Goal: Task Accomplishment & Management: Manage account settings

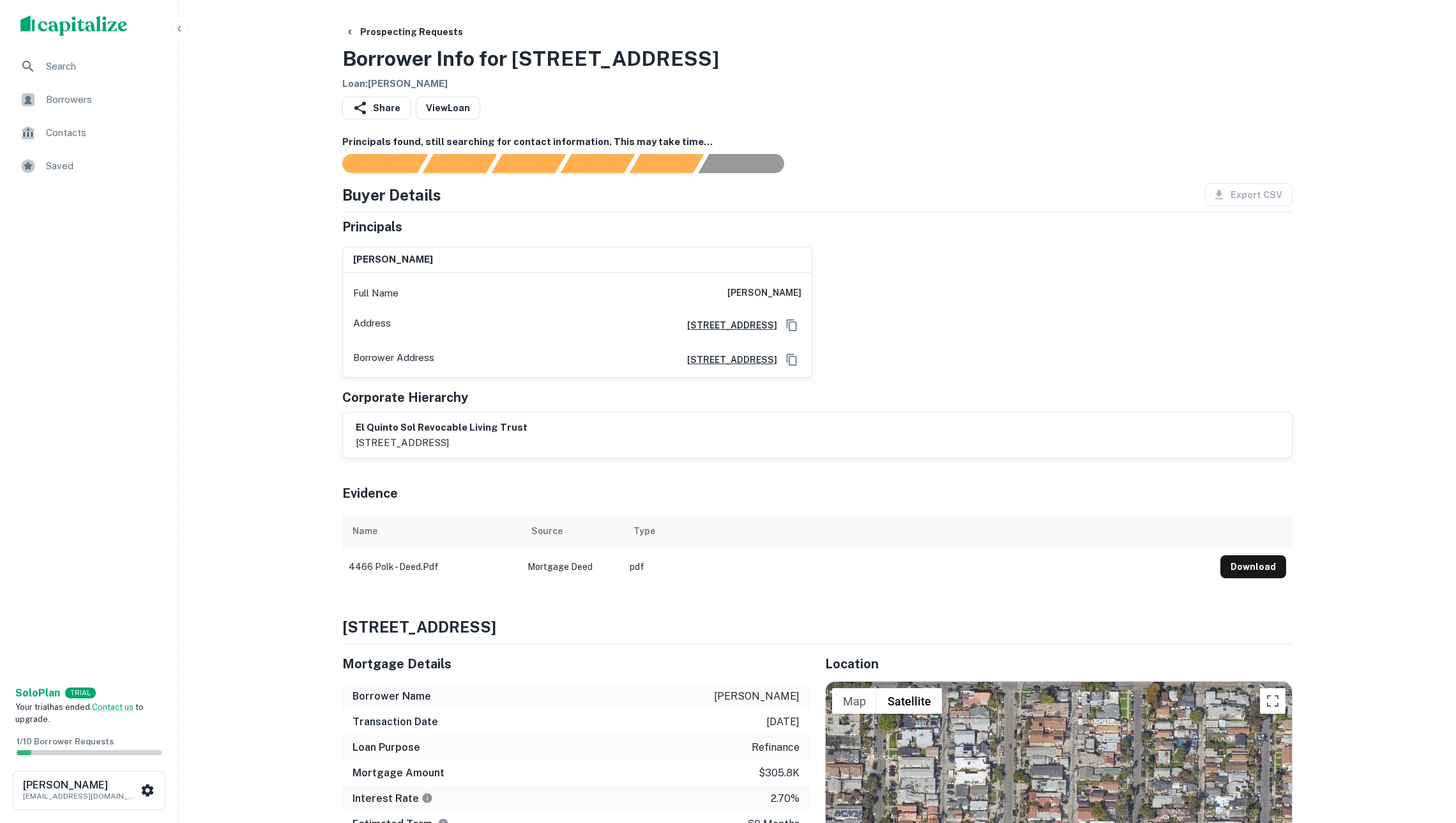
drag, startPoint x: 737, startPoint y: 294, endPoint x: 823, endPoint y: 299, distance: 86.1
click at [823, 299] on div "clemente casillas Full Name clemente casillas Address 6120 Rancho Hills Dr, San…" at bounding box center [812, 306] width 961 height 141
copy h6 "clemente casillas"
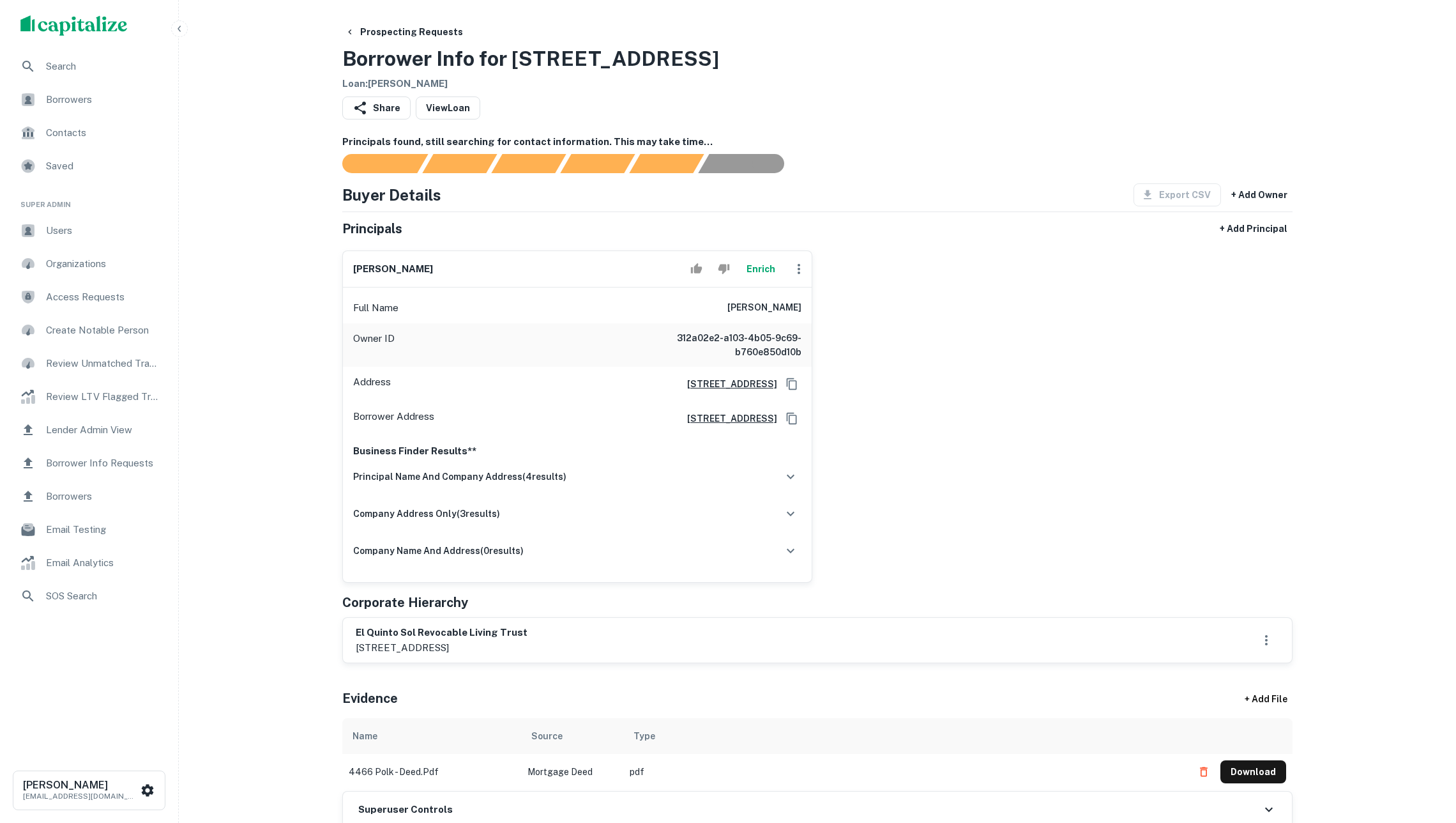
click at [758, 274] on button "Enrich" at bounding box center [761, 269] width 40 height 26
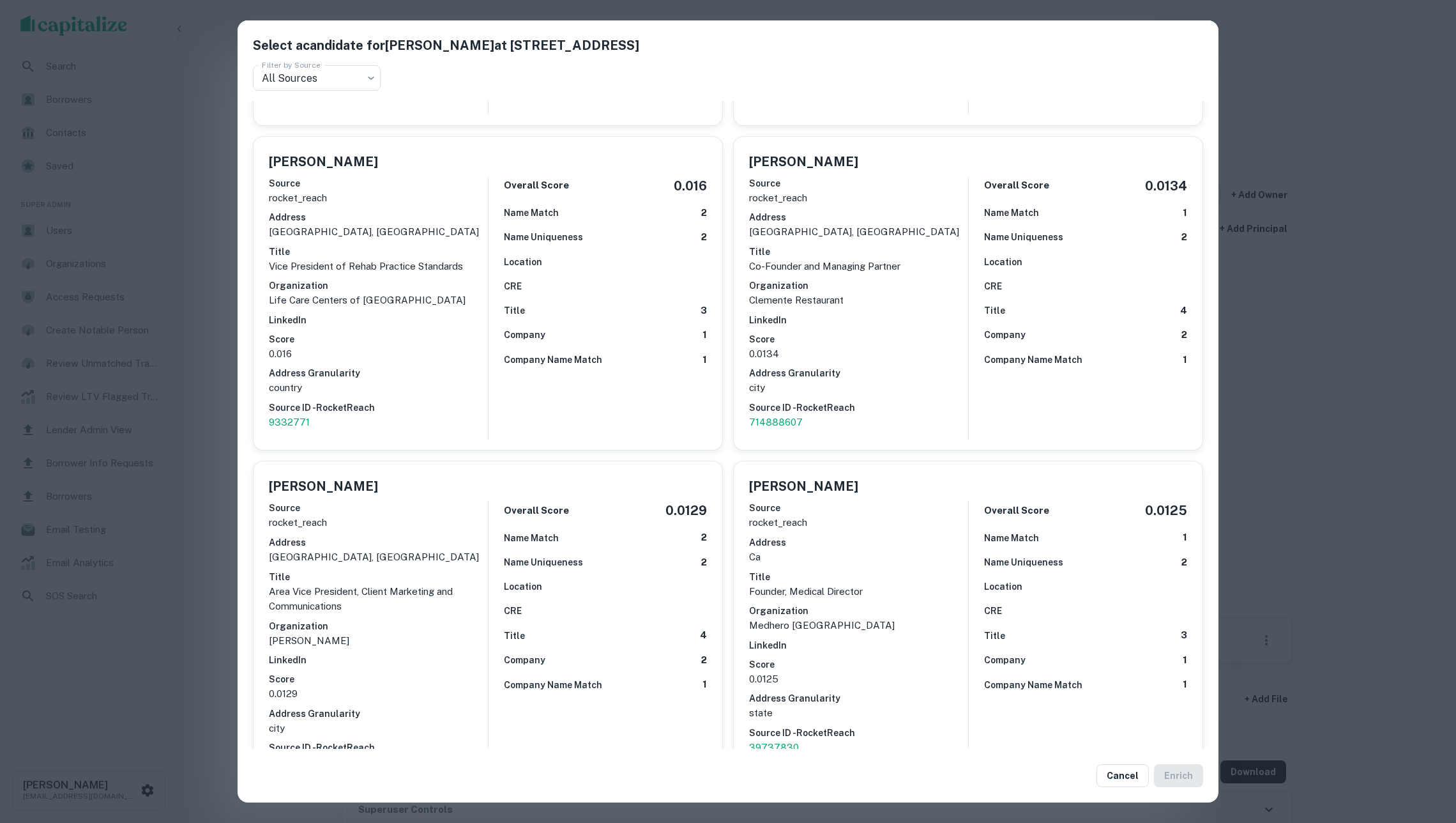
scroll to position [2926, 0]
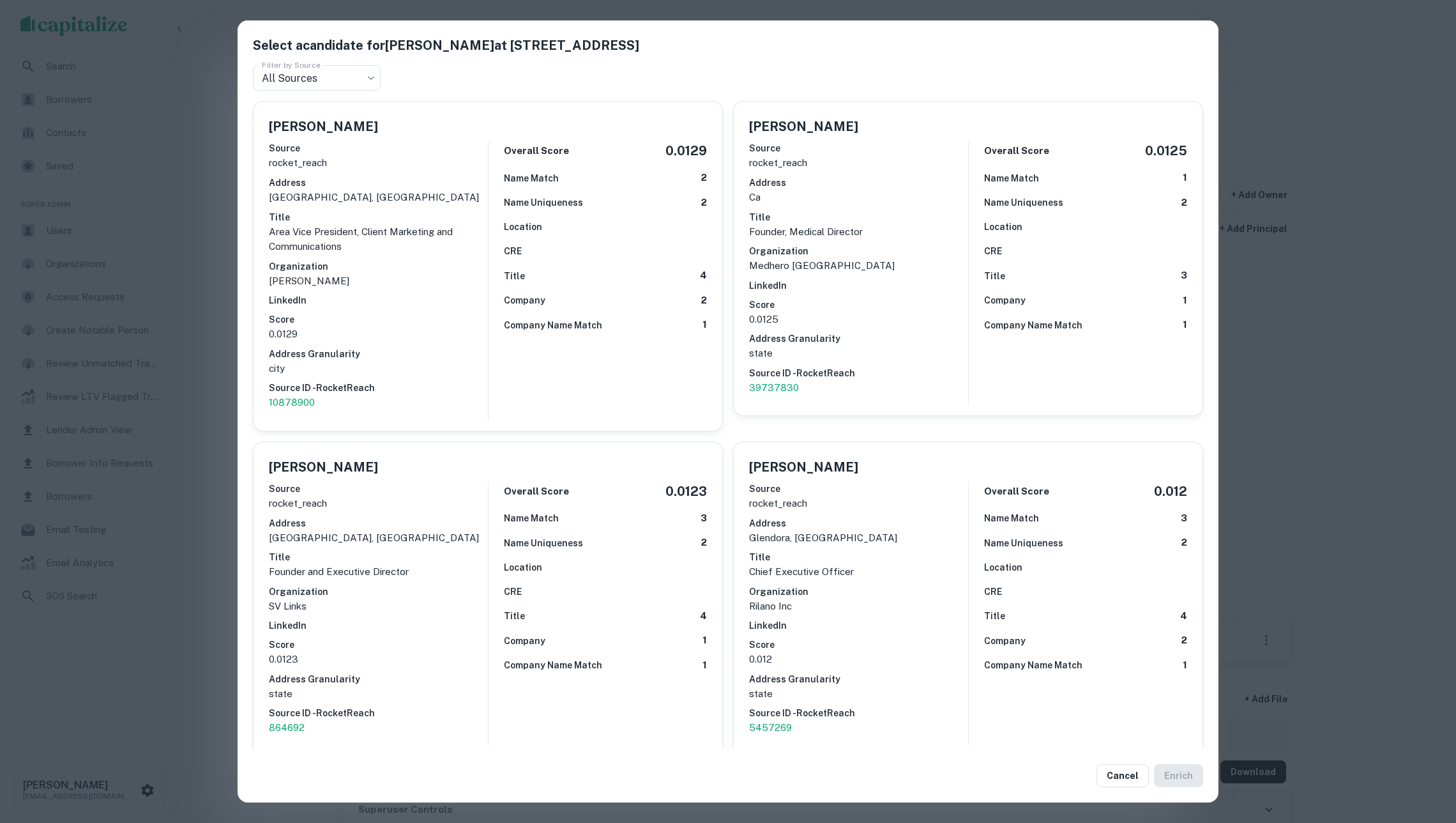
click at [1250, 399] on div "Select a candidate for CLEMENTE CASILLAS at 6120 rancho hills dr Filter by Sour…" at bounding box center [728, 411] width 1456 height 823
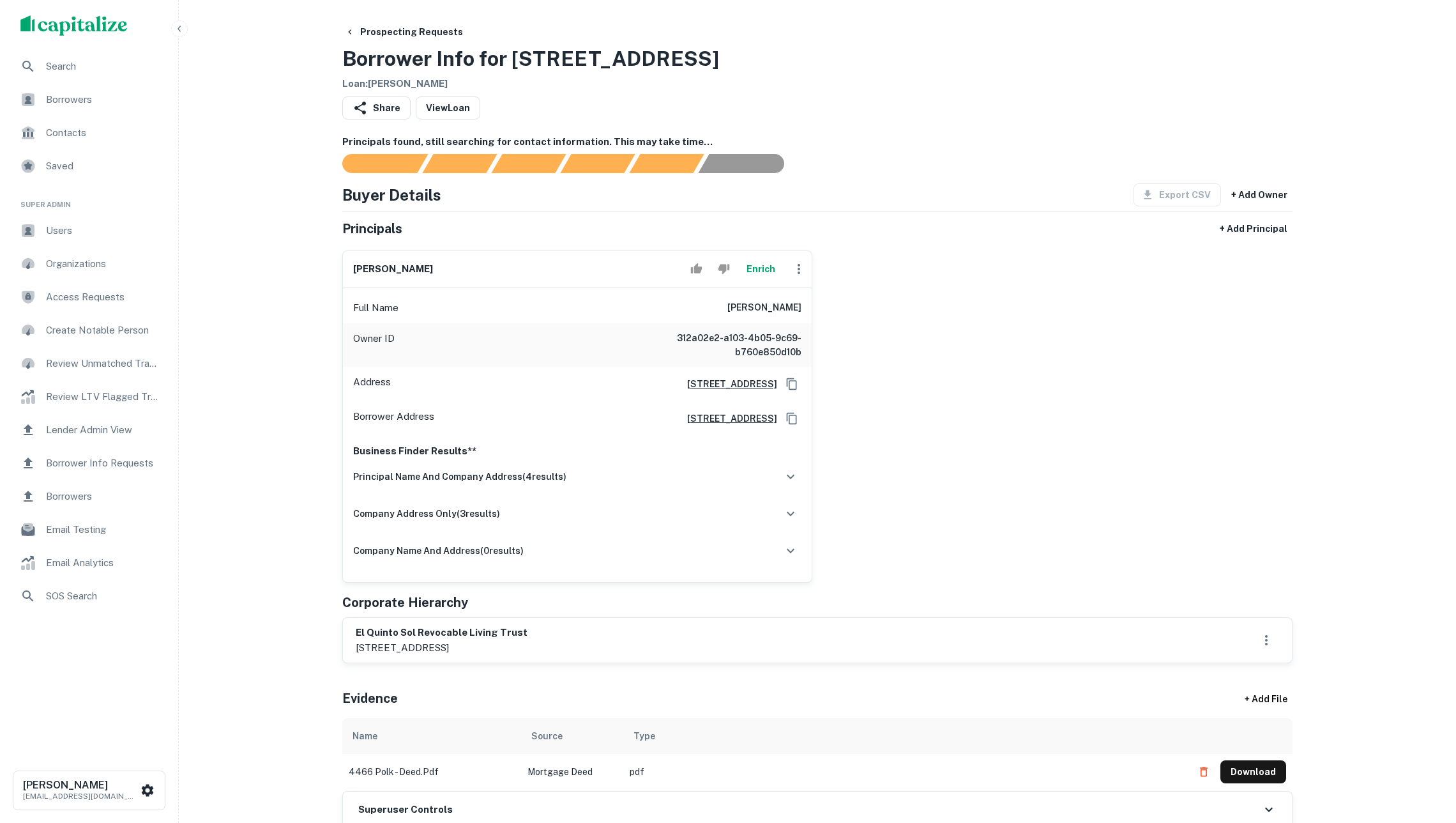
scroll to position [0, 0]
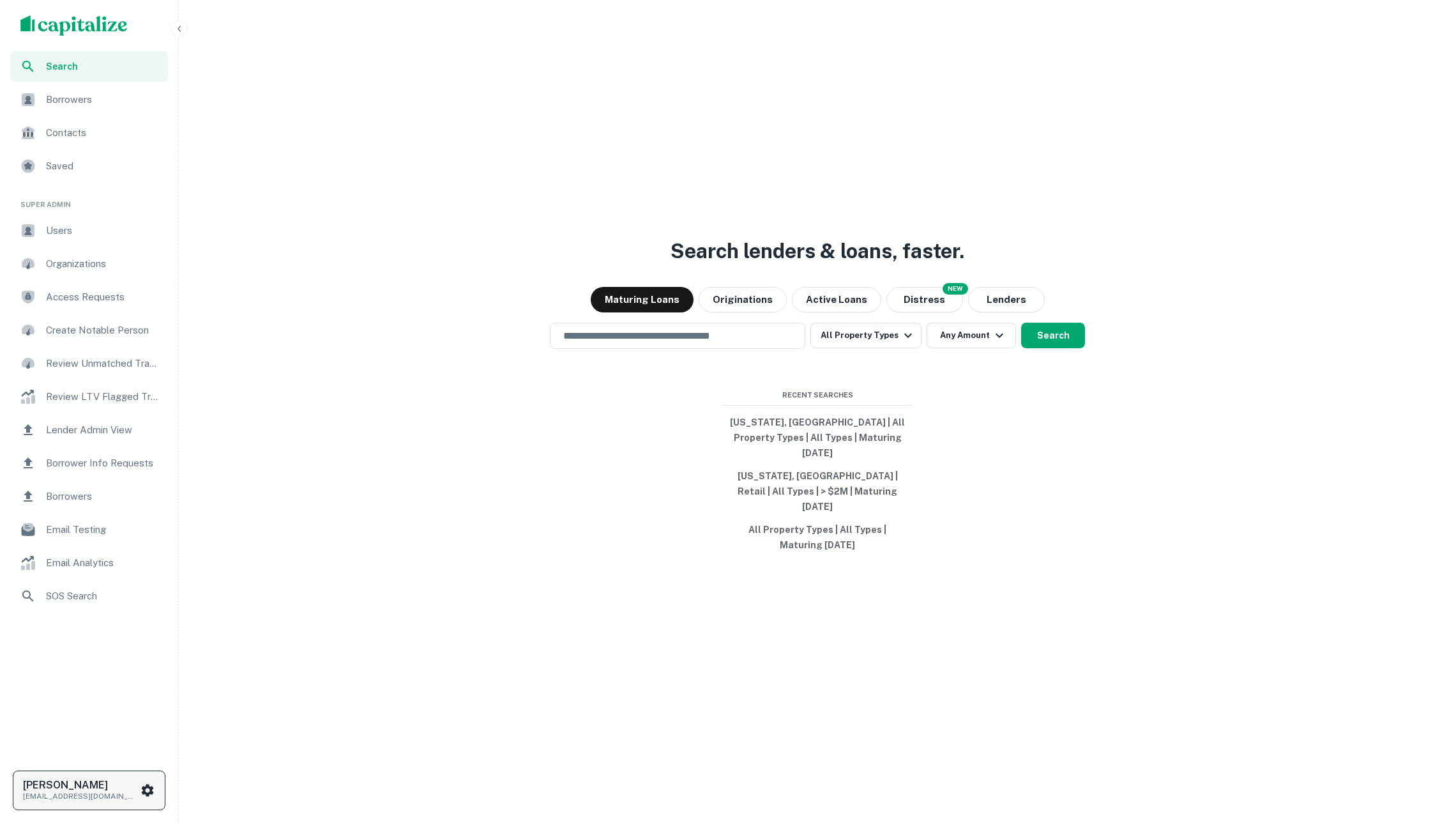
click at [122, 797] on p "[EMAIL_ADDRESS][DOMAIN_NAME]" at bounding box center [80, 796] width 115 height 12
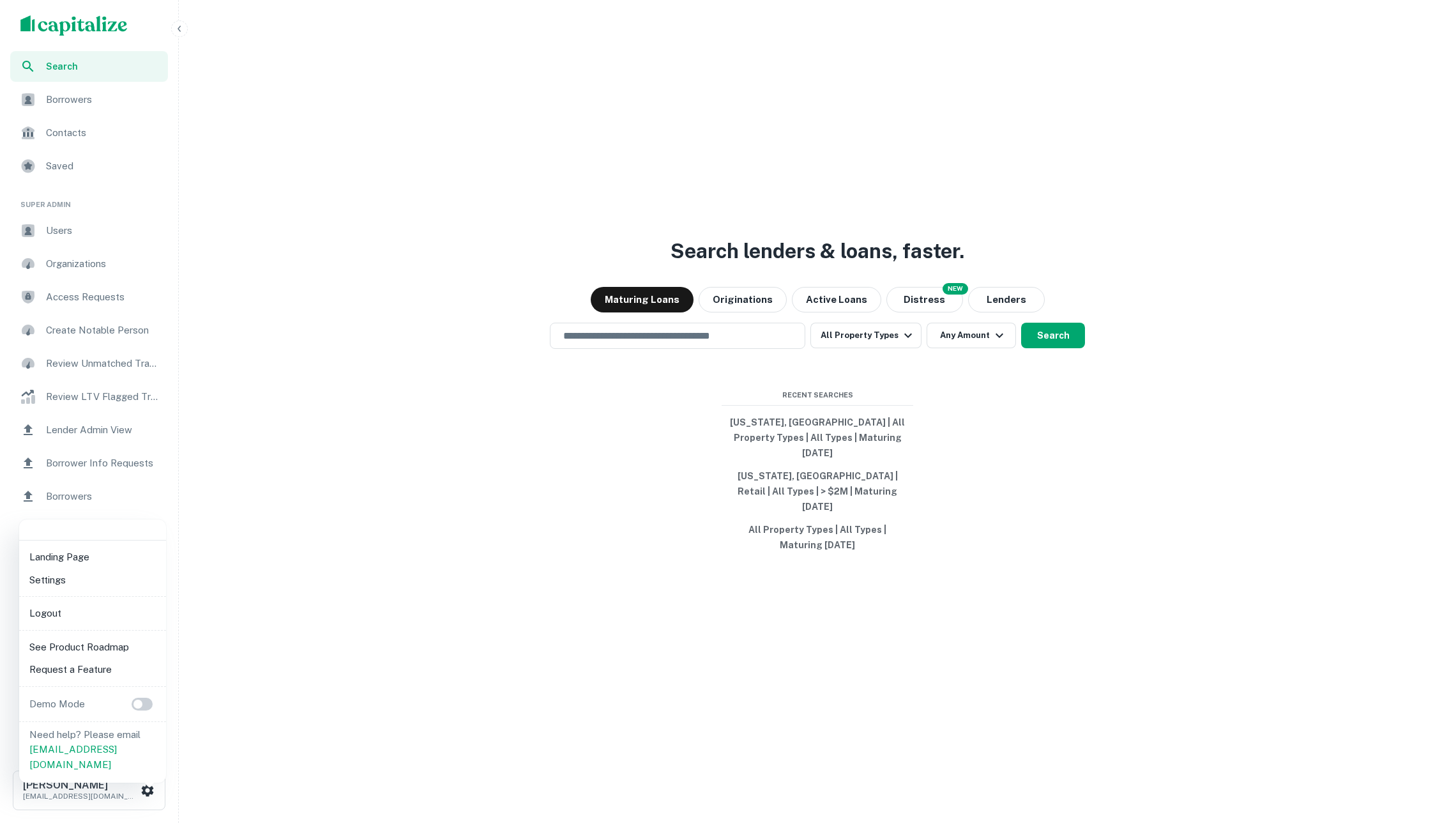
click at [82, 583] on li "Settings" at bounding box center [93, 580] width 136 height 23
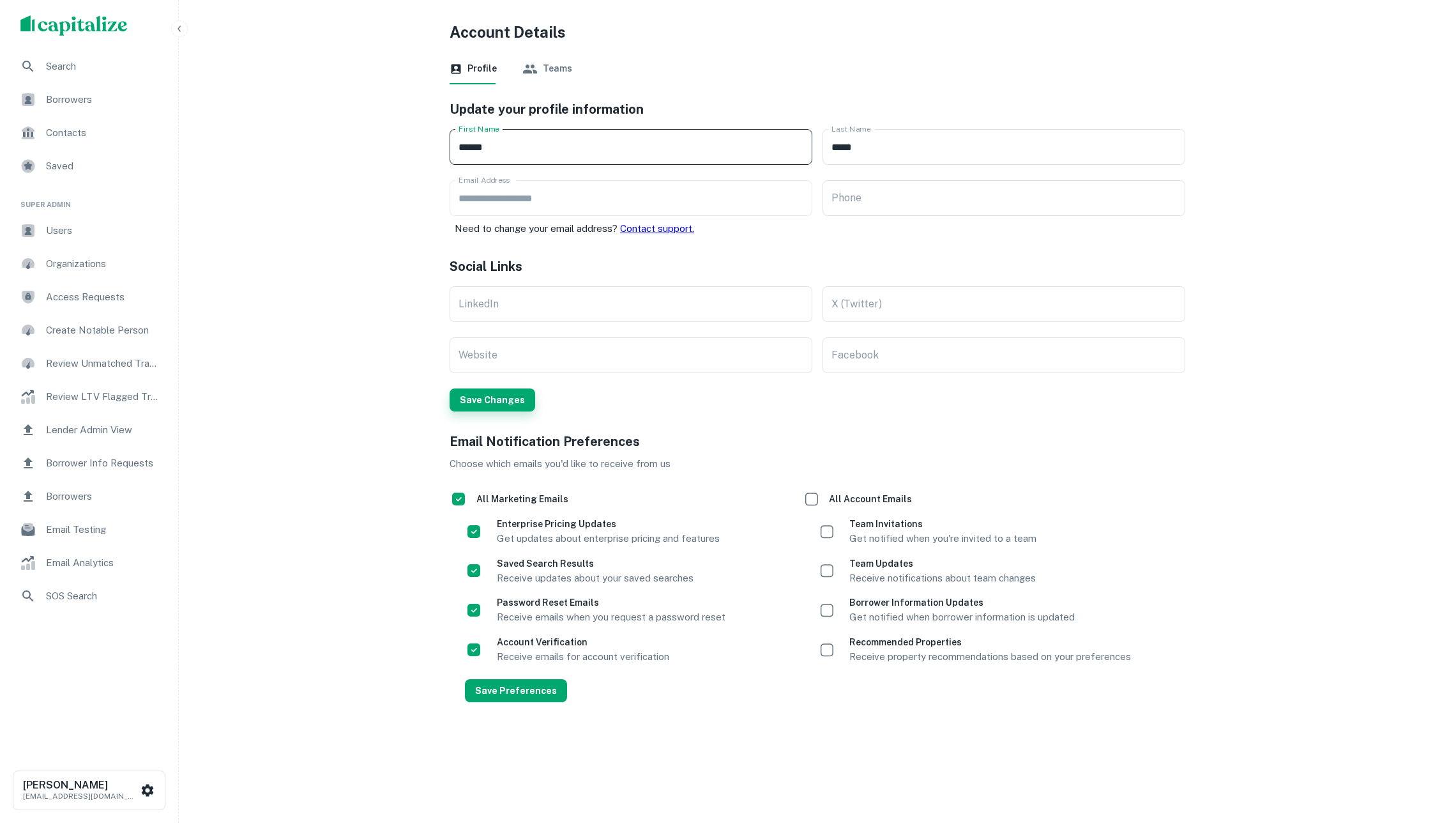
type input "******"
click at [502, 397] on button "Save Changes" at bounding box center [492, 399] width 86 height 23
